Goal: Task Accomplishment & Management: Use online tool/utility

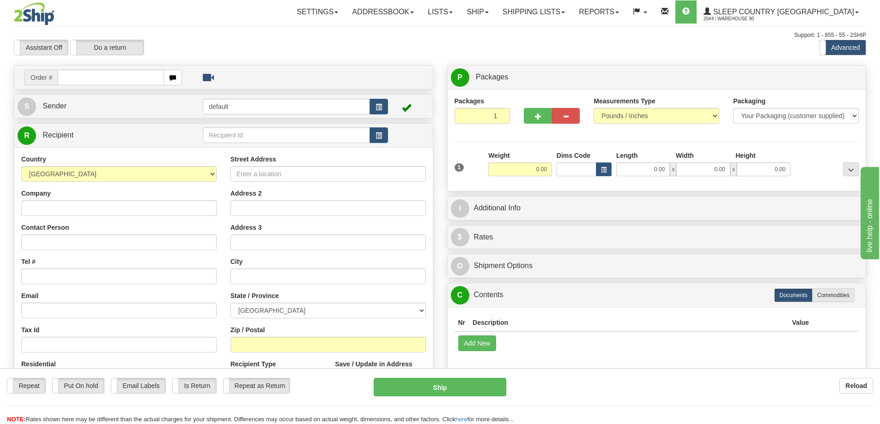
click at [77, 77] on input "text" at bounding box center [111, 78] width 106 height 16
type input "9000H986261"
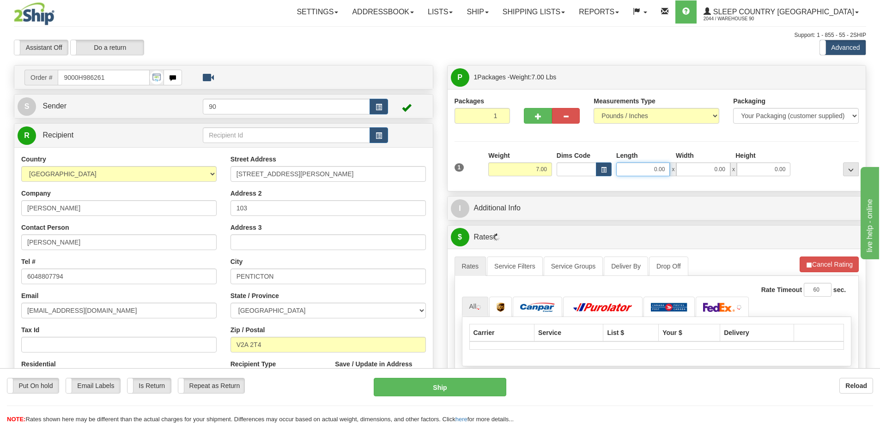
drag, startPoint x: 649, startPoint y: 169, endPoint x: 690, endPoint y: 168, distance: 40.6
click at [689, 169] on div "0.00 x 0.00 x 0.00" at bounding box center [703, 170] width 174 height 14
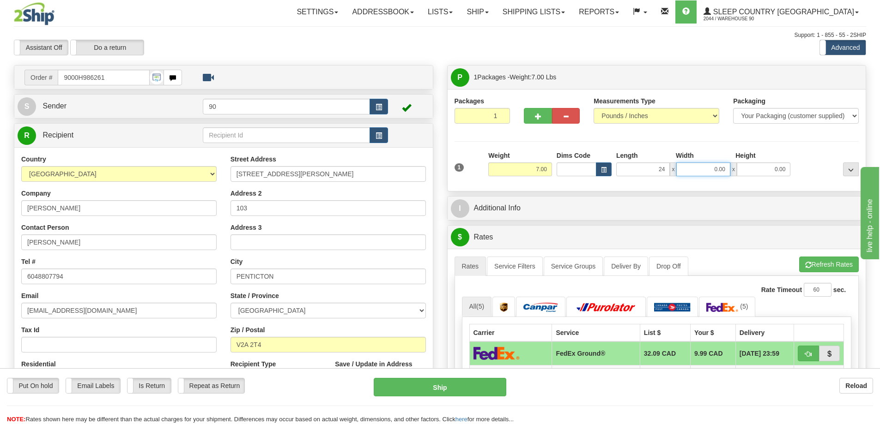
type input "24.00"
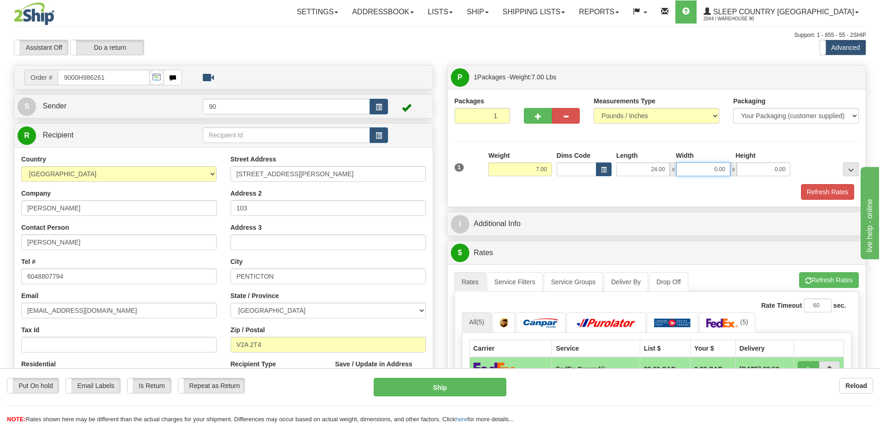
drag, startPoint x: 699, startPoint y: 165, endPoint x: 734, endPoint y: 168, distance: 35.6
click at [734, 168] on div "24.00 x 0.00 x 0.00" at bounding box center [703, 170] width 174 height 14
type input "16.00"
drag, startPoint x: 789, startPoint y: 172, endPoint x: 833, endPoint y: 170, distance: 43.9
click at [833, 171] on div "1 Weight 7.00 Dims Code x x" at bounding box center [656, 167] width 409 height 33
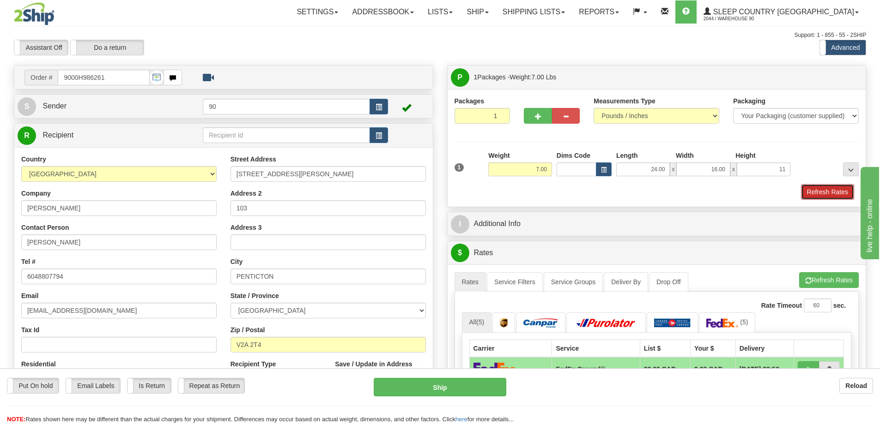
type input "11.00"
click at [848, 192] on button "Refresh Rates" at bounding box center [827, 192] width 53 height 16
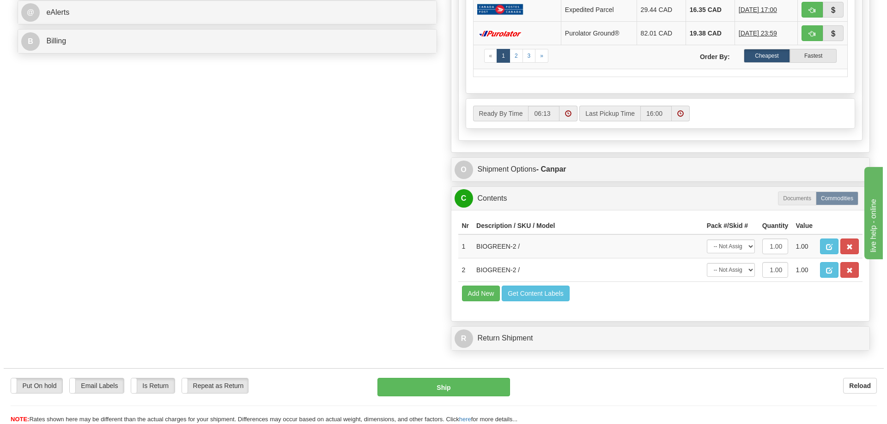
scroll to position [416, 0]
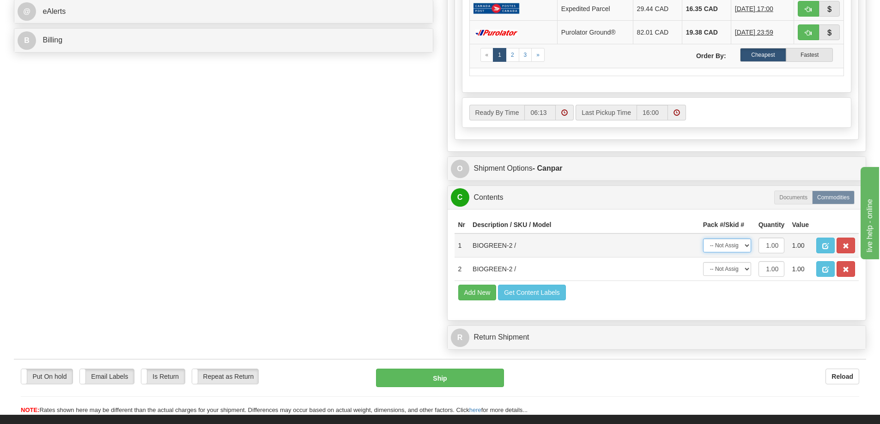
click at [733, 248] on select "-- Not Assigned -- Package 1" at bounding box center [727, 246] width 48 height 14
select select "0"
click at [703, 239] on select "-- Not Assigned -- Package 1" at bounding box center [727, 246] width 48 height 14
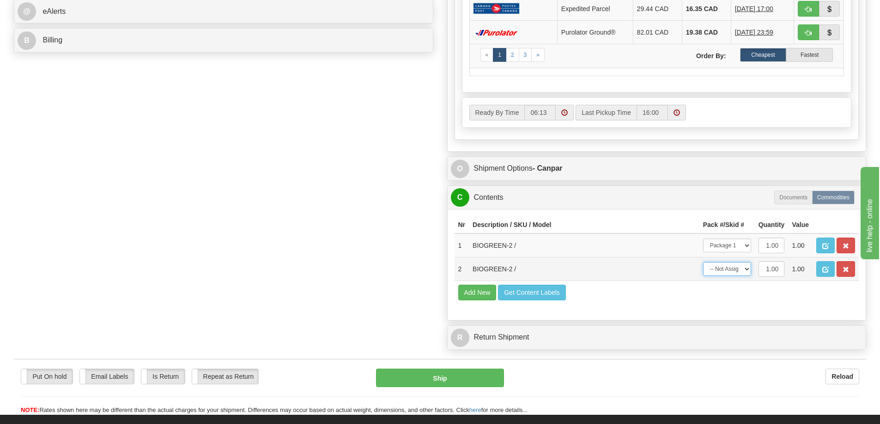
click at [733, 271] on select "-- Not Assigned -- Package 1" at bounding box center [727, 269] width 48 height 14
select select "0"
click at [703, 262] on select "-- Not Assigned -- Package 1" at bounding box center [727, 269] width 48 height 14
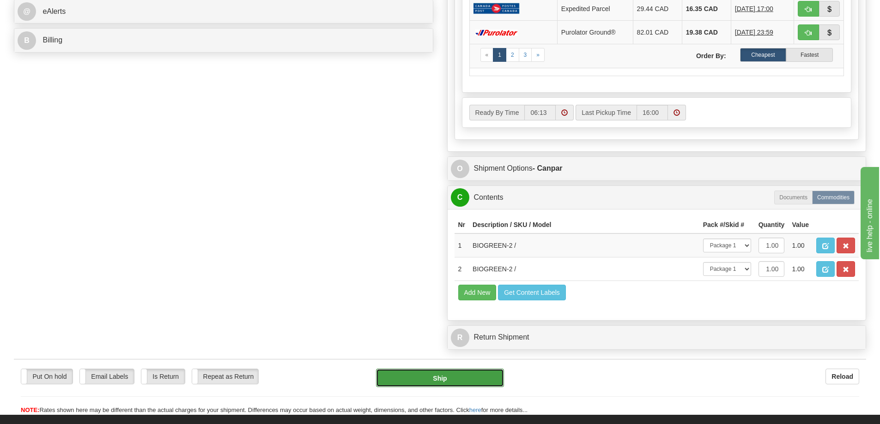
click at [493, 378] on button "Ship" at bounding box center [440, 378] width 128 height 18
type input "1"
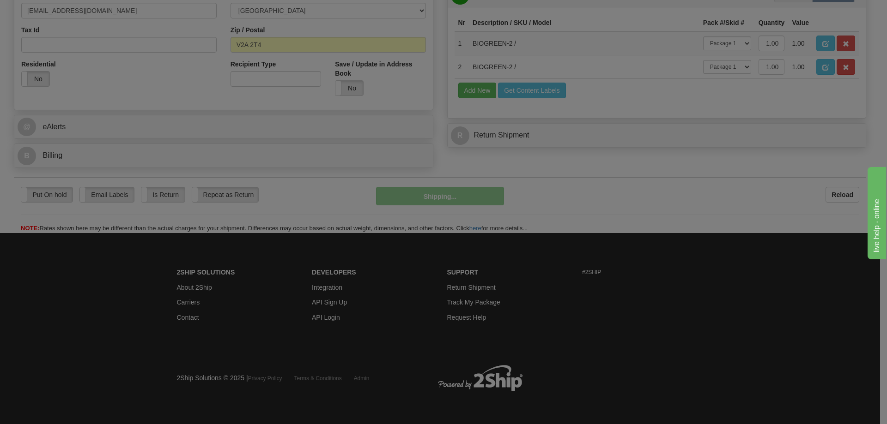
scroll to position [301, 0]
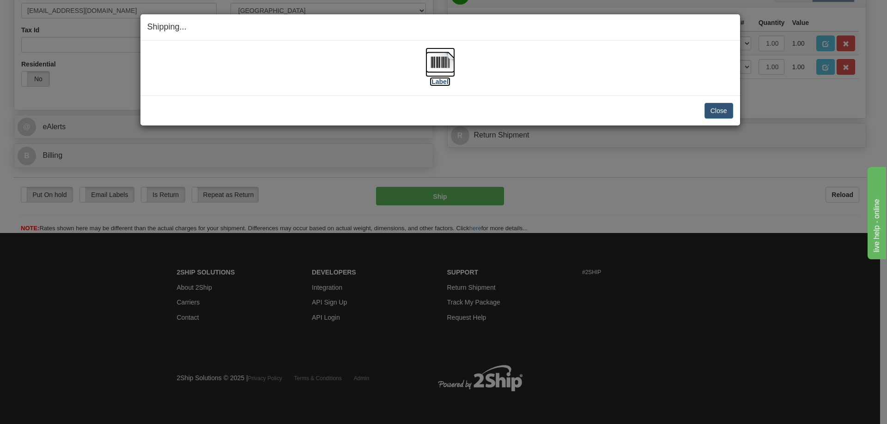
click at [443, 79] on label "[Label]" at bounding box center [440, 81] width 21 height 9
click at [714, 113] on button "Close" at bounding box center [718, 111] width 29 height 16
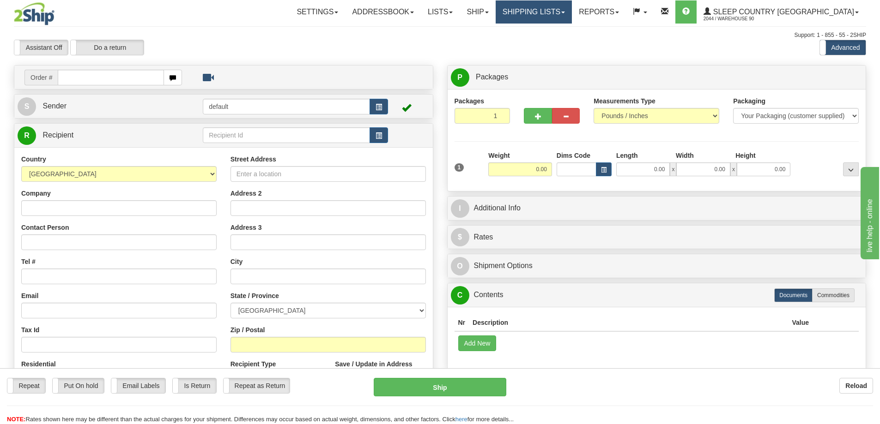
click at [572, 10] on link "Shipping lists" at bounding box center [534, 11] width 76 height 23
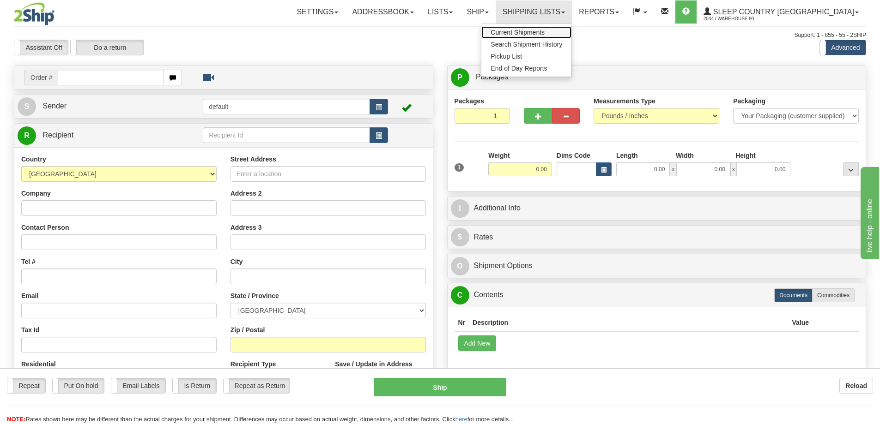
click at [544, 31] on span "Current Shipments" at bounding box center [517, 32] width 54 height 7
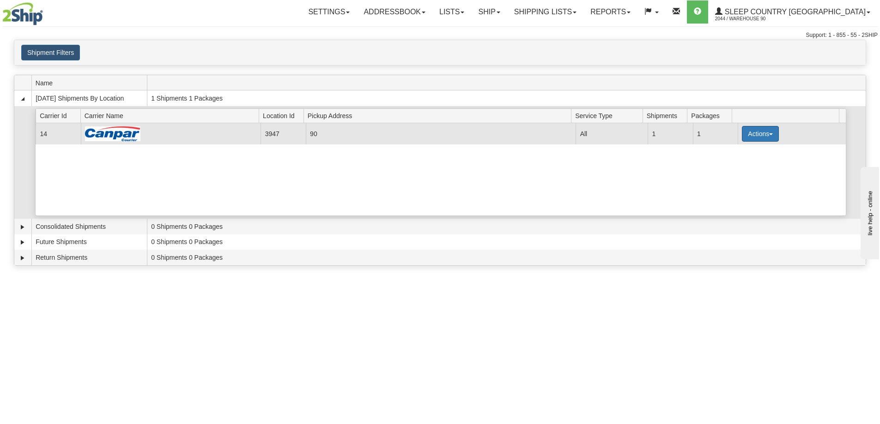
click at [755, 139] on button "Actions" at bounding box center [760, 134] width 37 height 16
click at [734, 163] on span "Close" at bounding box center [724, 163] width 21 height 6
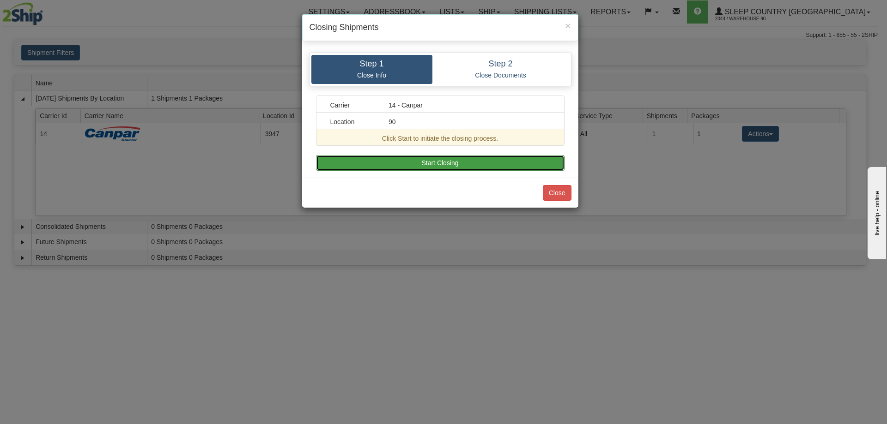
click at [494, 163] on button "Start Closing" at bounding box center [440, 163] width 248 height 16
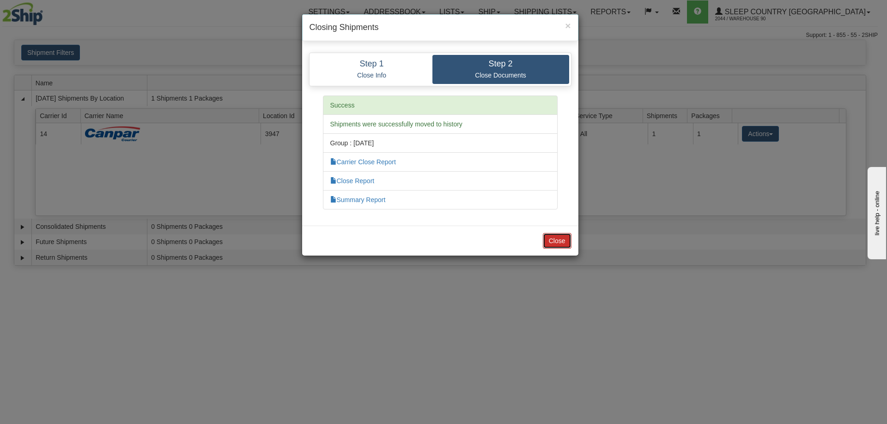
click at [552, 243] on button "Close" at bounding box center [557, 241] width 29 height 16
